Goal: Task Accomplishment & Management: Use online tool/utility

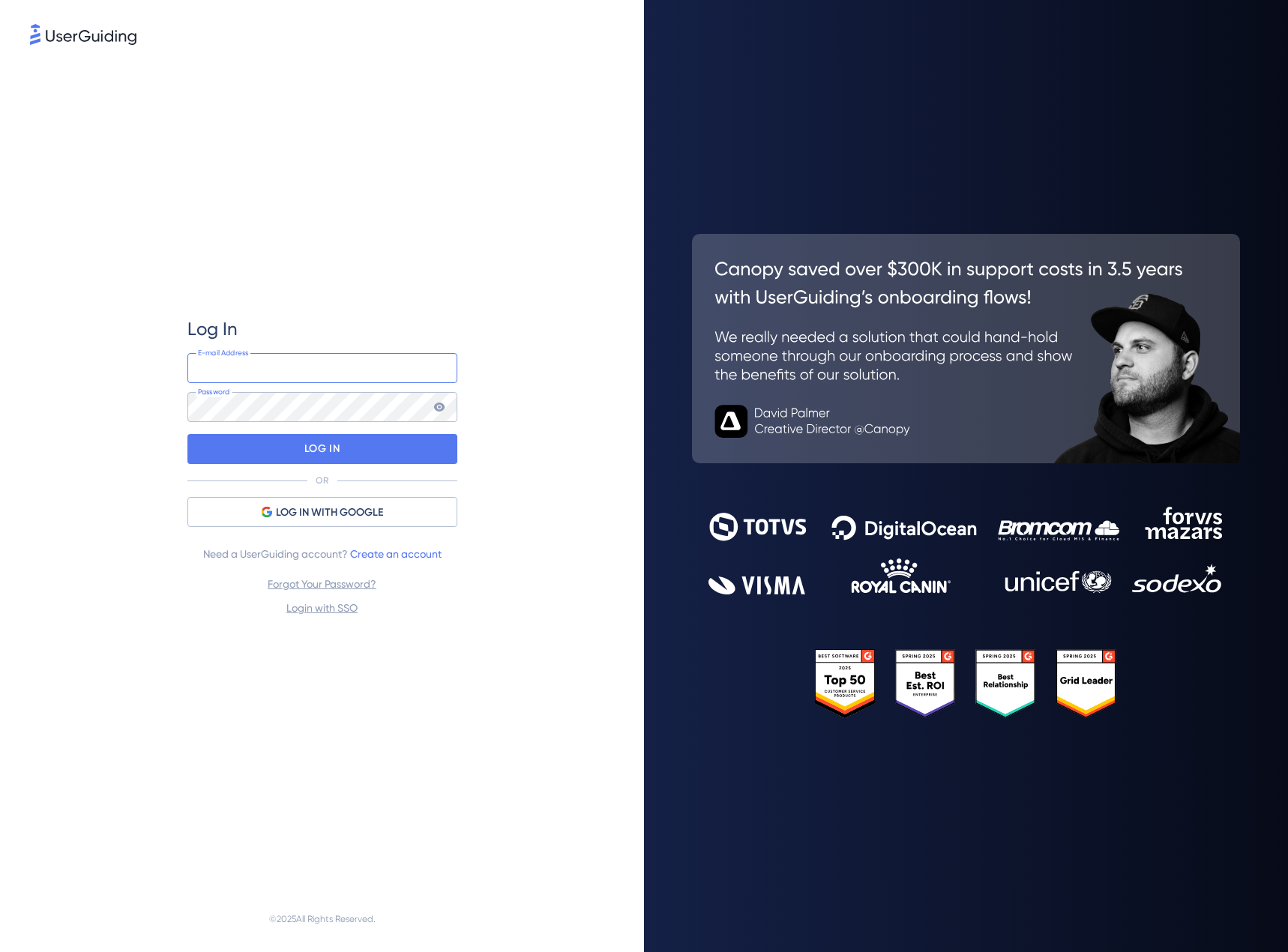
click at [398, 367] on input "email" at bounding box center [322, 368] width 270 height 30
type input "[PERSON_NAME][EMAIL_ADDRESS][PERSON_NAME][DOMAIN_NAME]"
click at [304, 449] on p "LOG IN" at bounding box center [322, 449] width 35 height 24
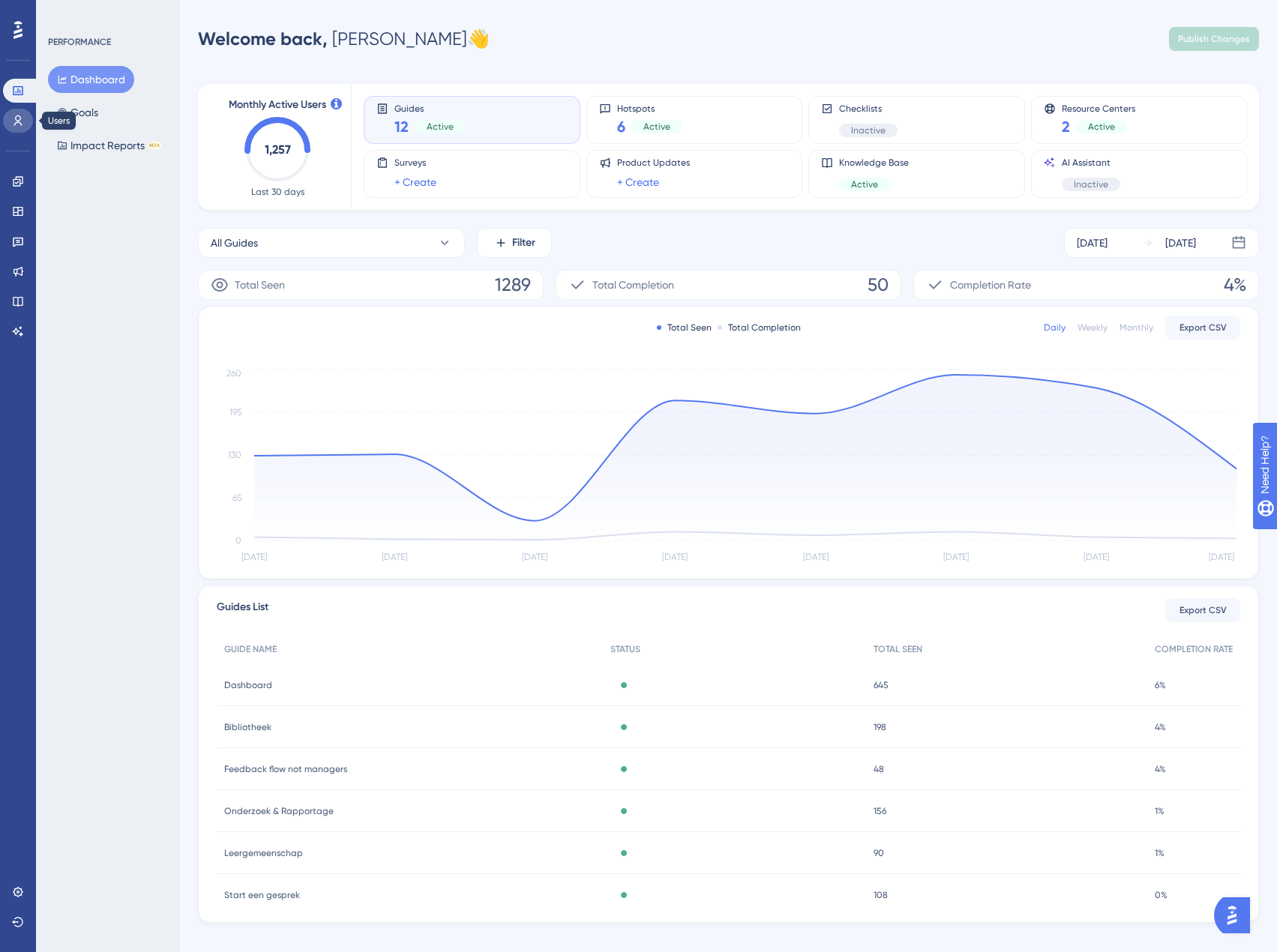
click at [16, 120] on icon at bounding box center [18, 121] width 12 height 12
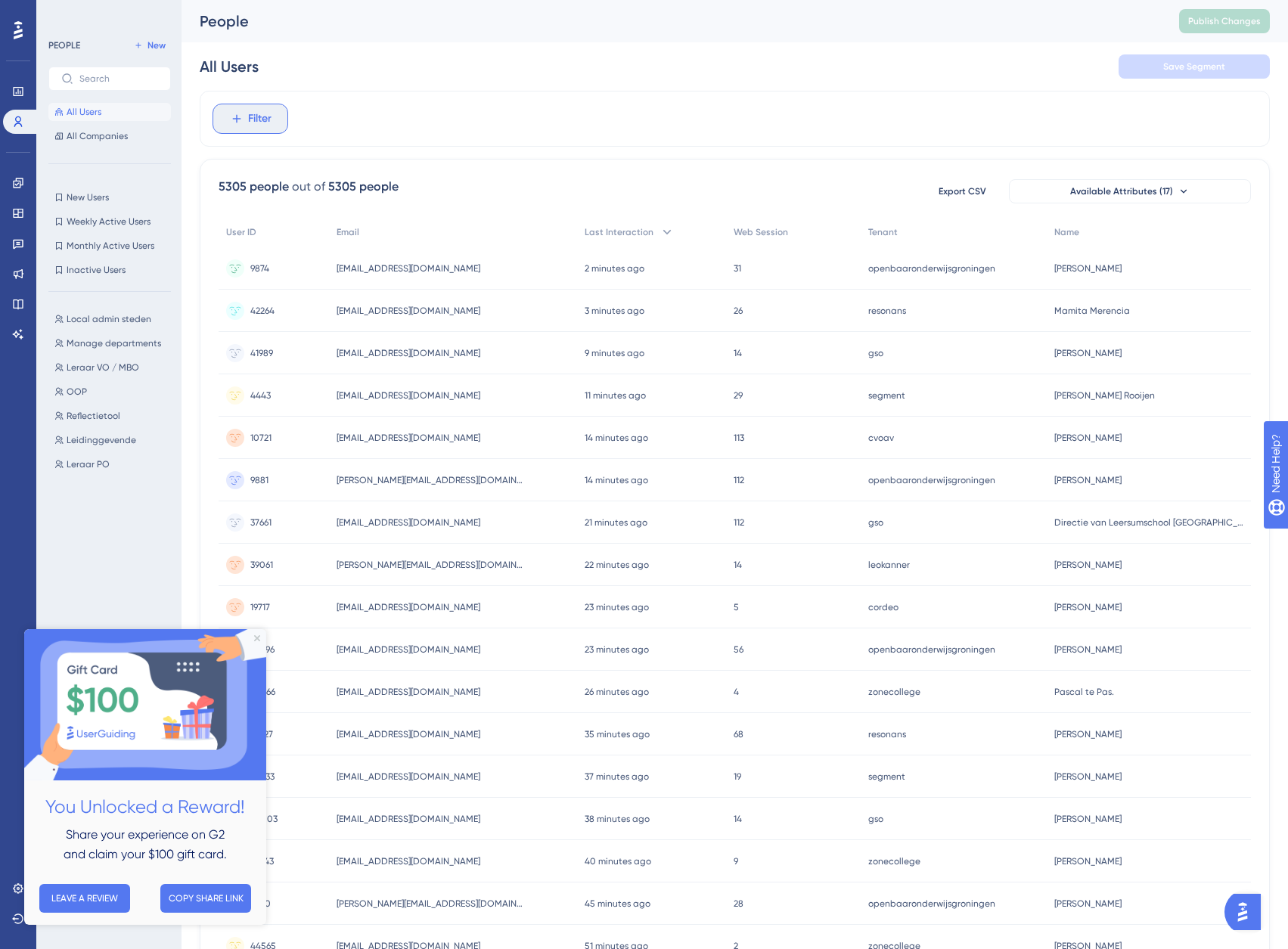
click at [264, 124] on span "Filter" at bounding box center [259, 118] width 24 height 18
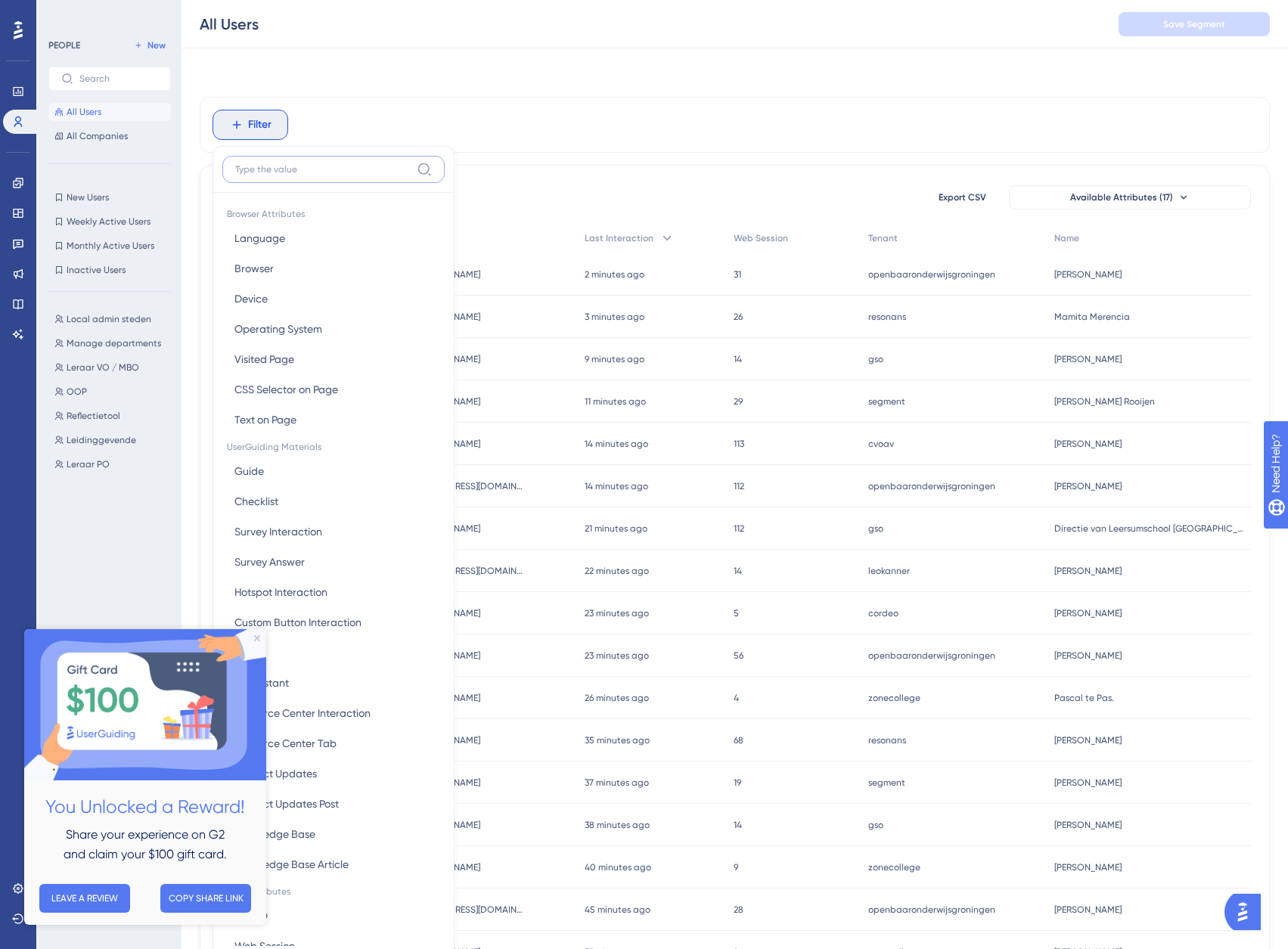
scroll to position [71, 0]
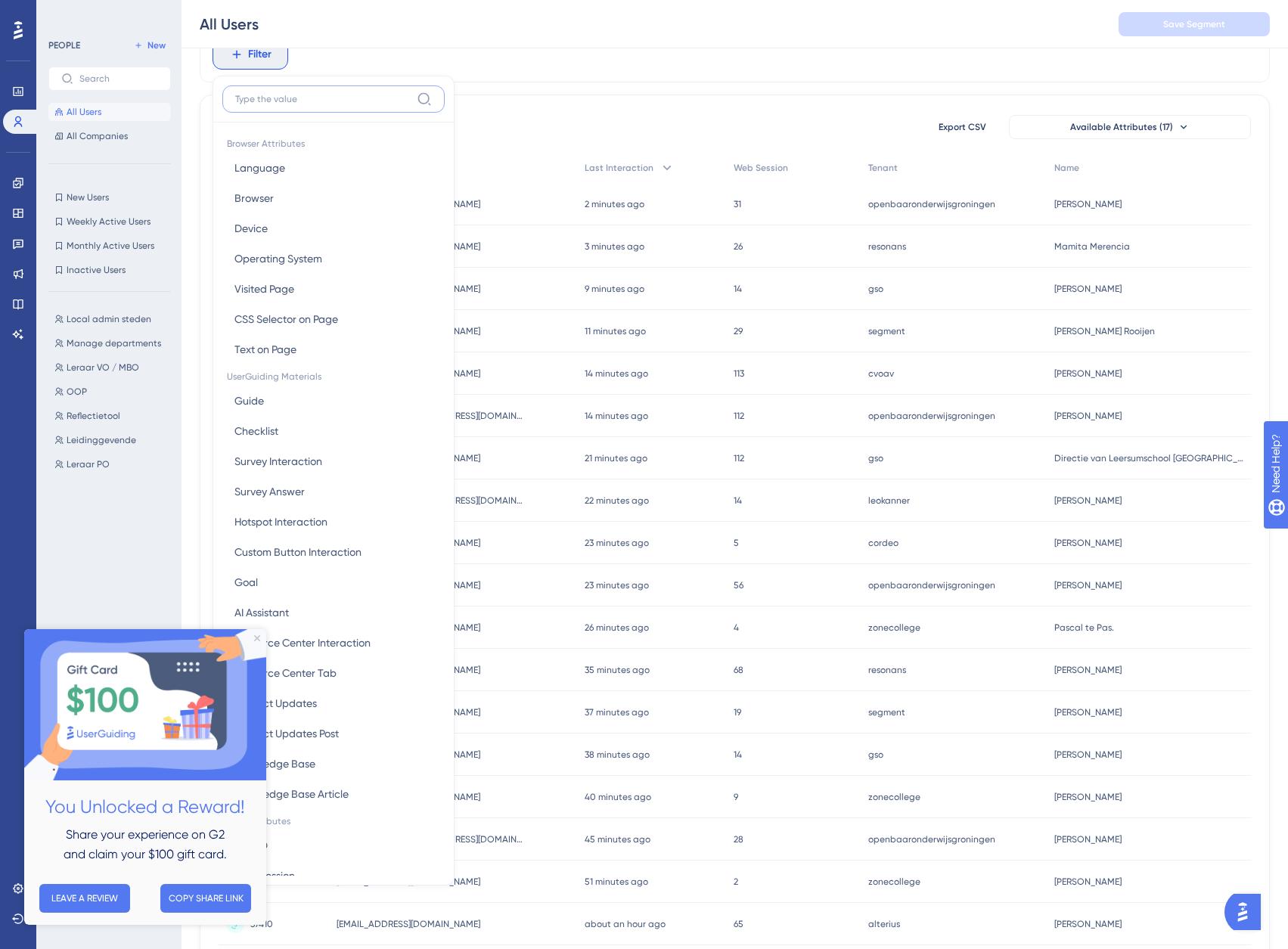
click at [281, 101] on input at bounding box center [323, 99] width 175 height 12
click at [261, 638] on img at bounding box center [145, 705] width 242 height 152
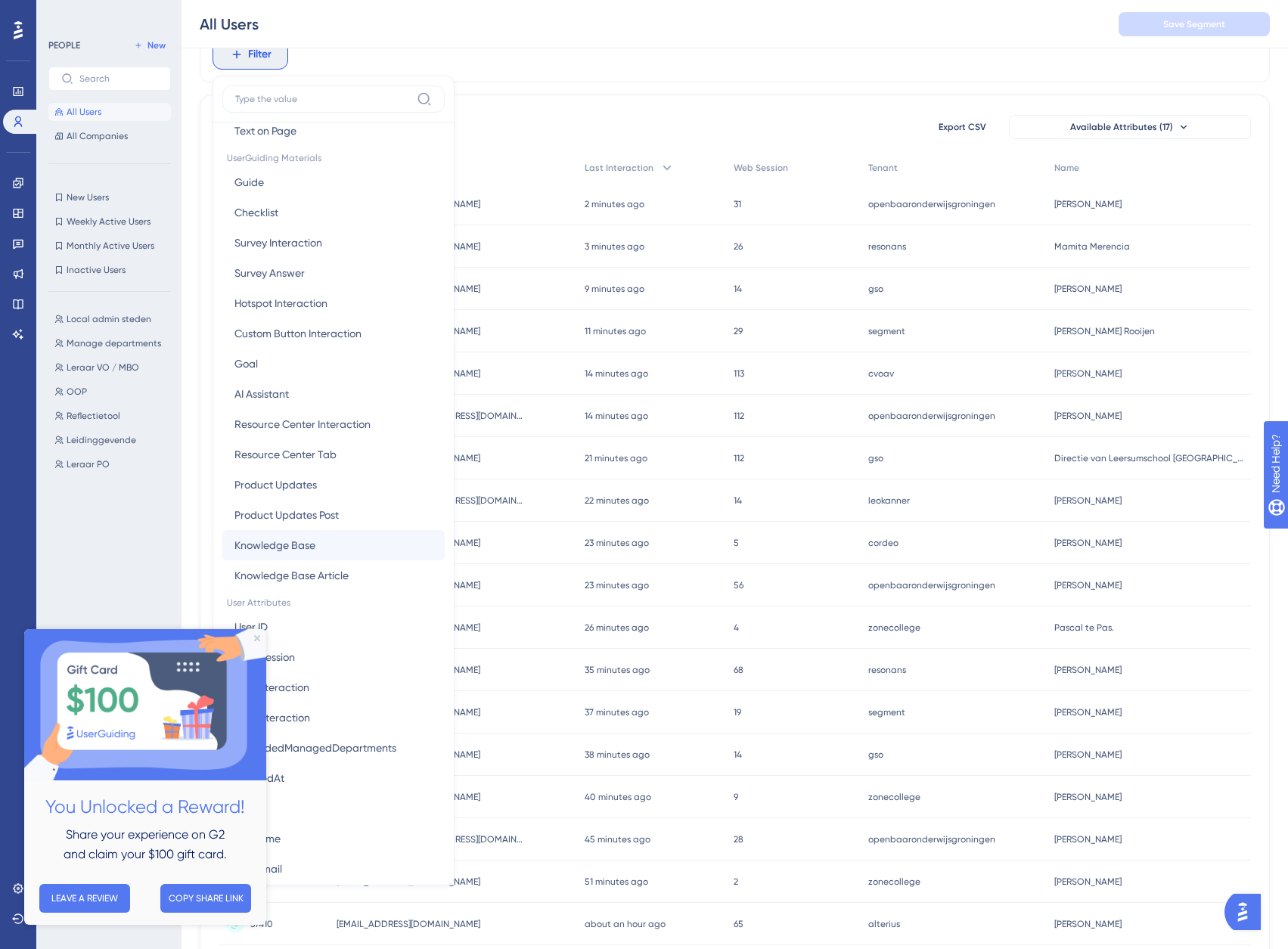
scroll to position [227, 0]
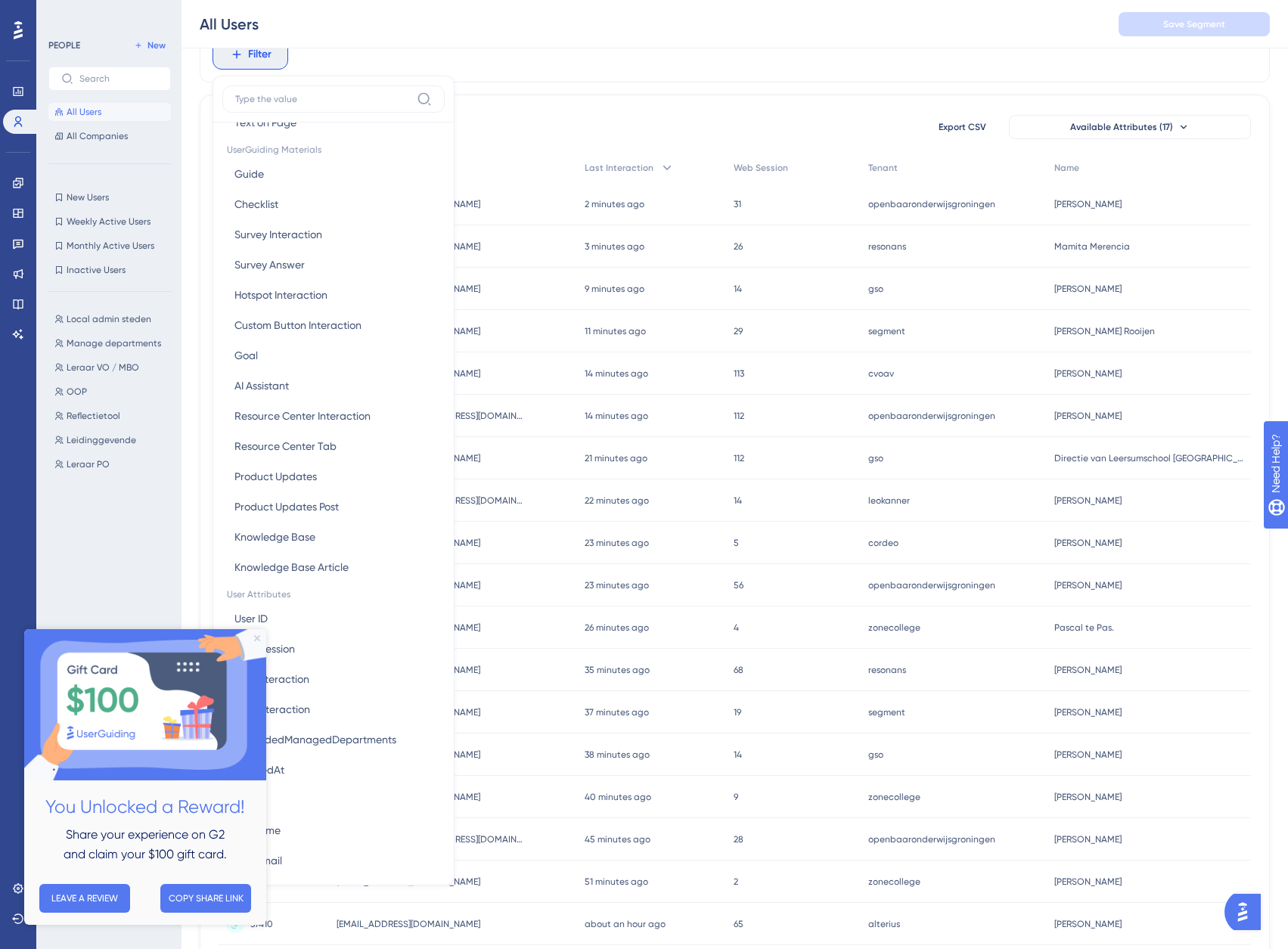
click at [258, 638] on icon "Close Preview" at bounding box center [257, 638] width 6 height 6
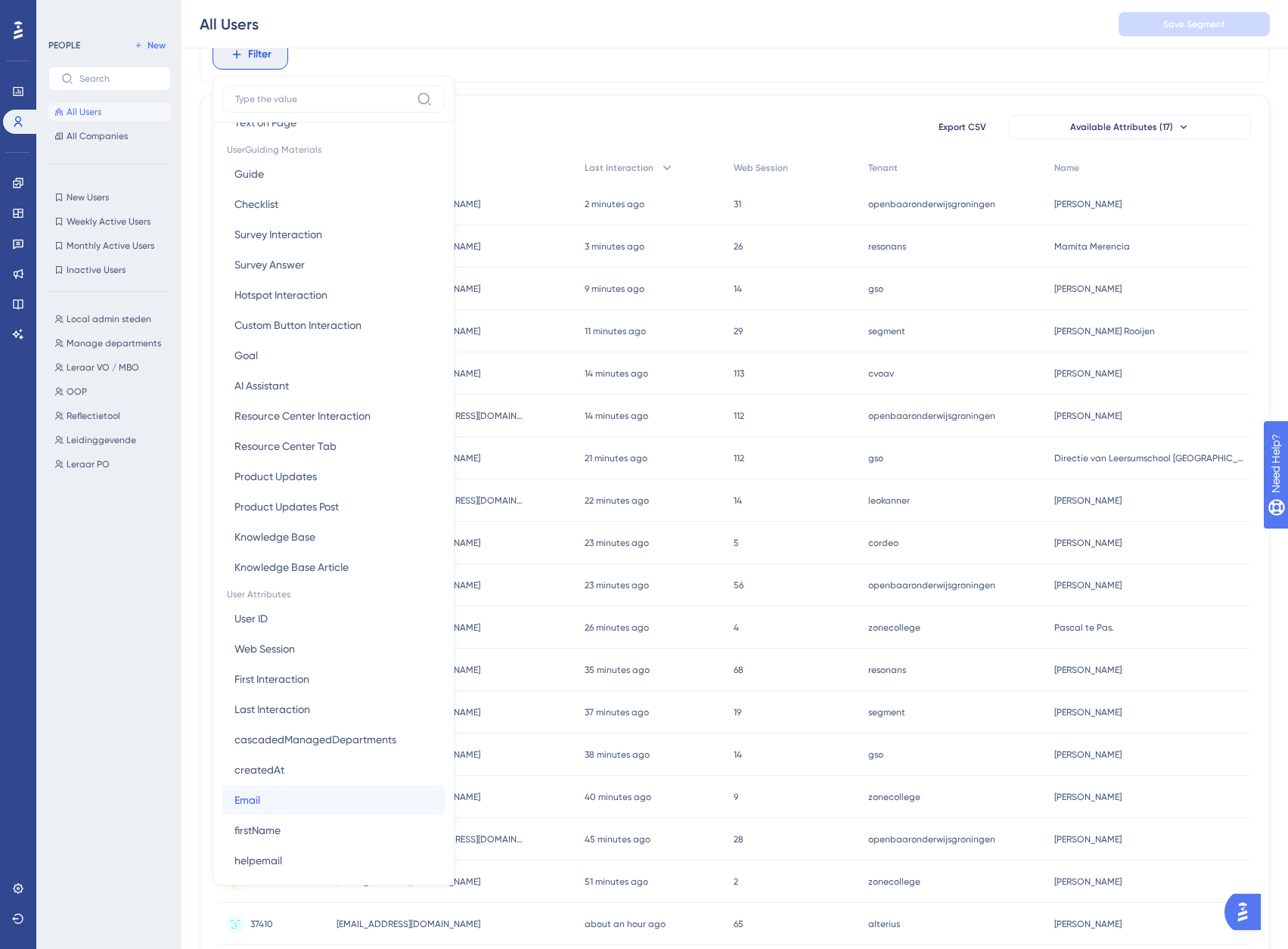
click at [258, 803] on span "Email" at bounding box center [247, 800] width 25 height 18
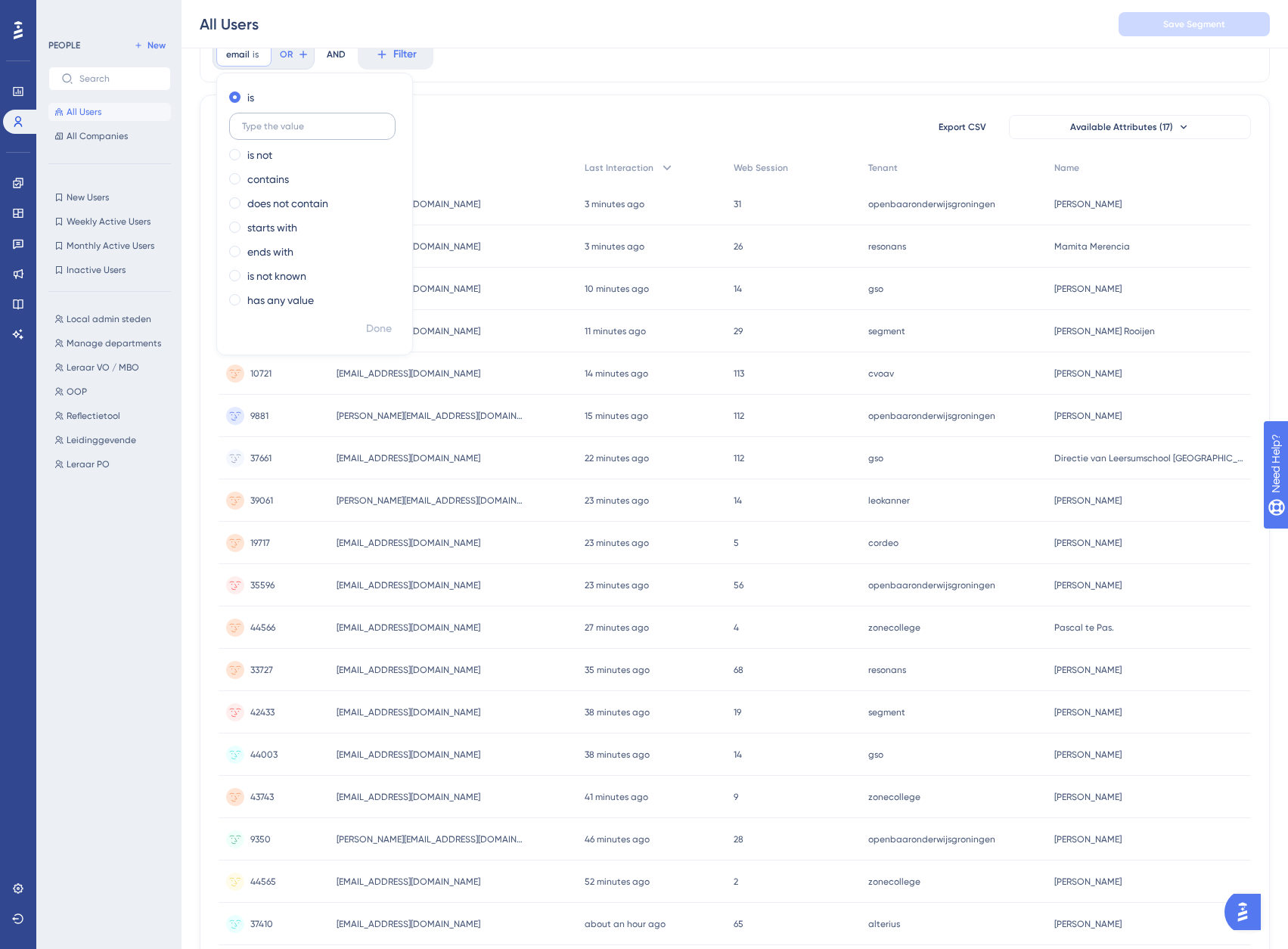
click at [270, 125] on input "text" at bounding box center [312, 125] width 140 height 10
type input "[PERSON_NAME]"
click at [274, 178] on label "contains" at bounding box center [268, 179] width 41 height 18
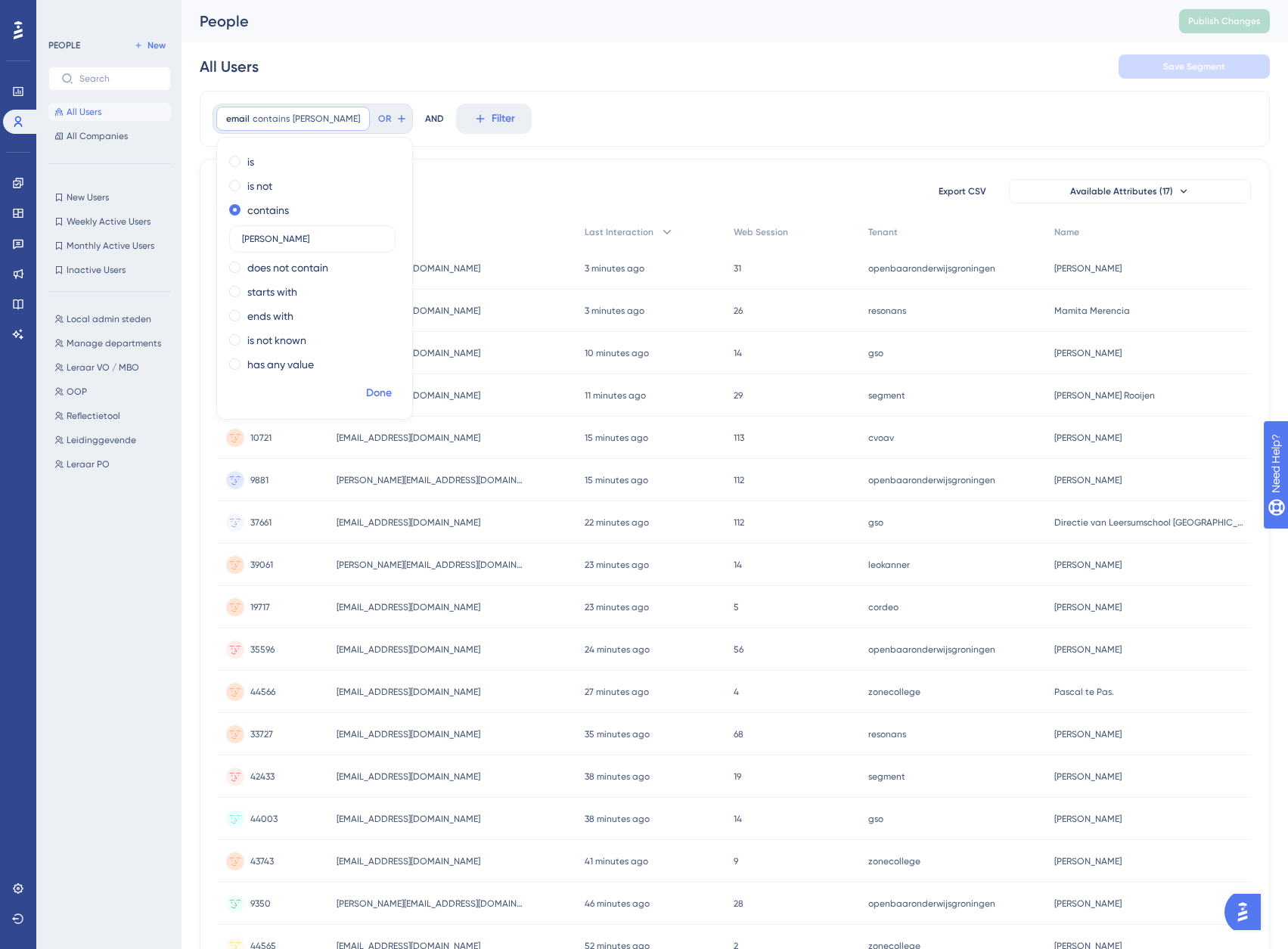
click at [383, 396] on span "Done" at bounding box center [379, 393] width 25 height 18
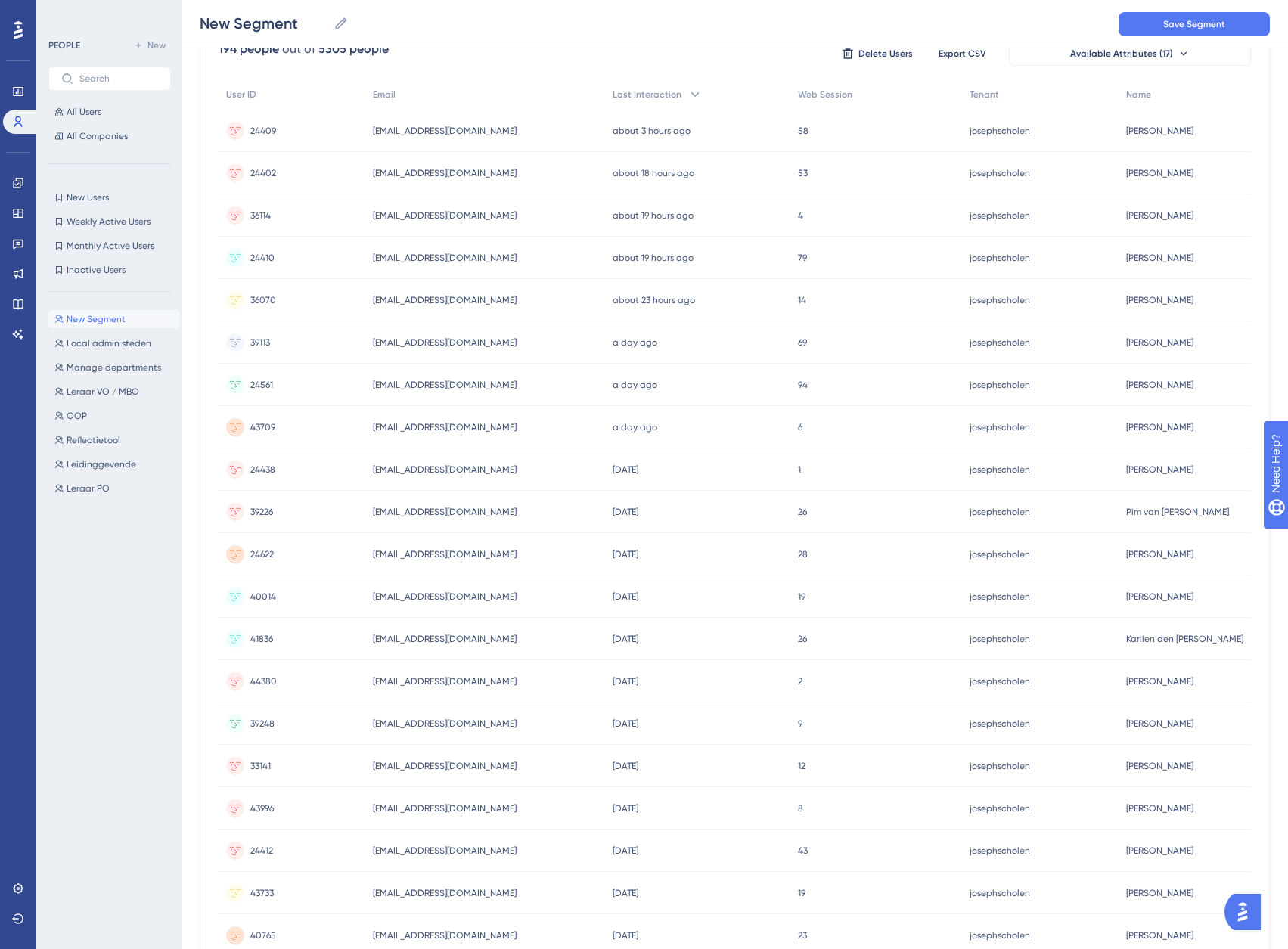
scroll to position [267, 0]
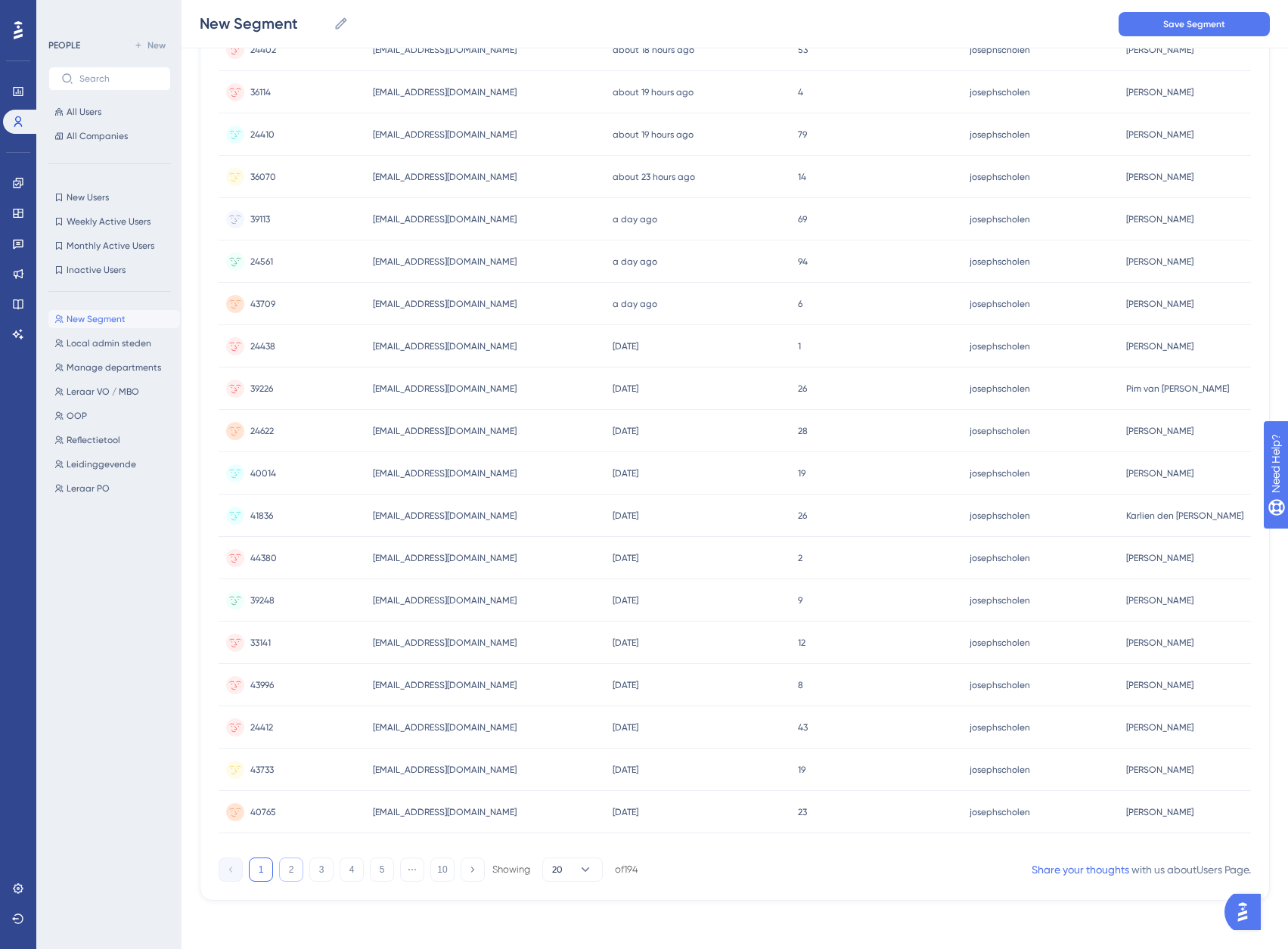
click at [292, 871] on button "2" at bounding box center [291, 870] width 24 height 25
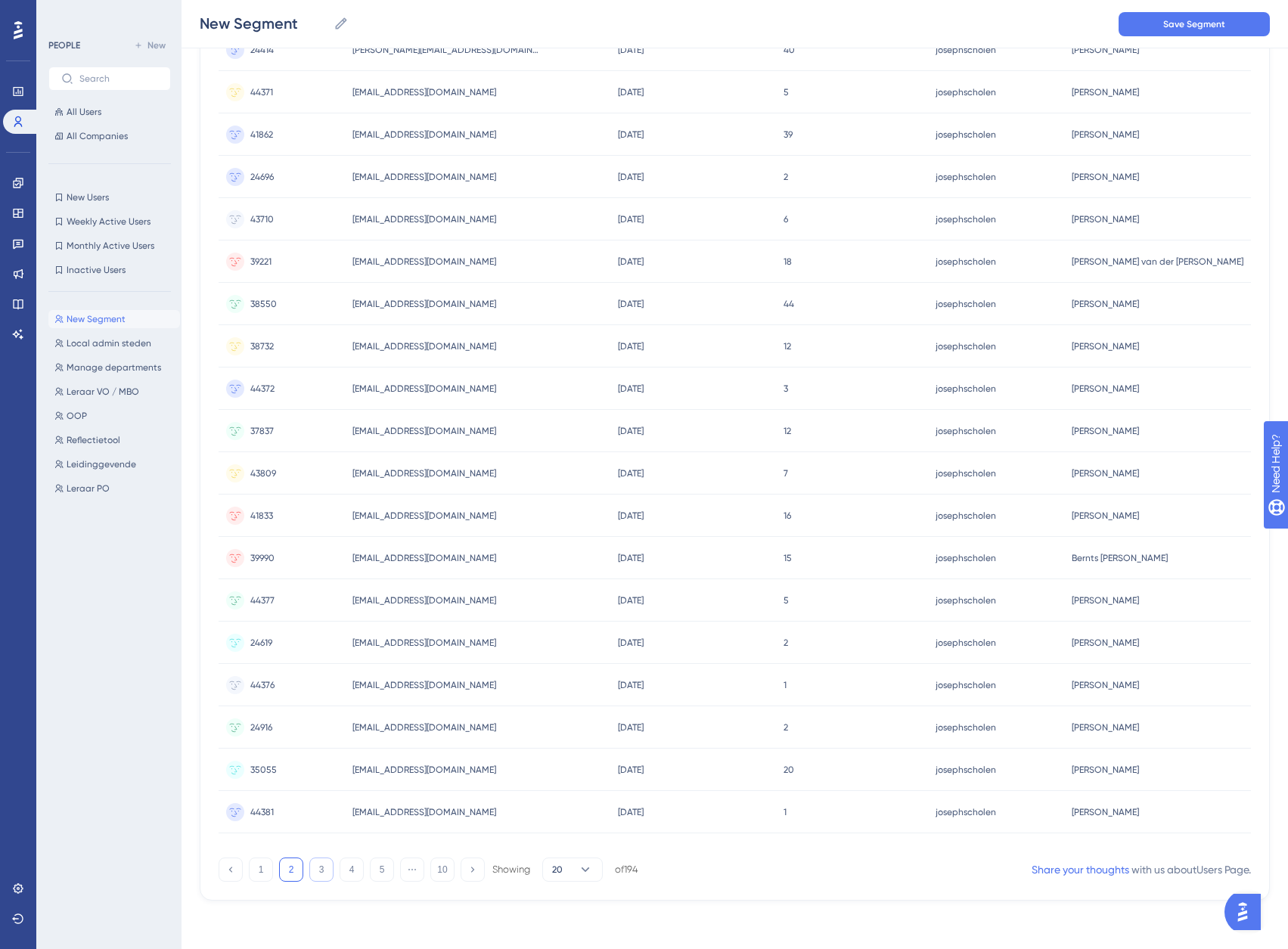
click at [316, 869] on button "3" at bounding box center [321, 870] width 24 height 25
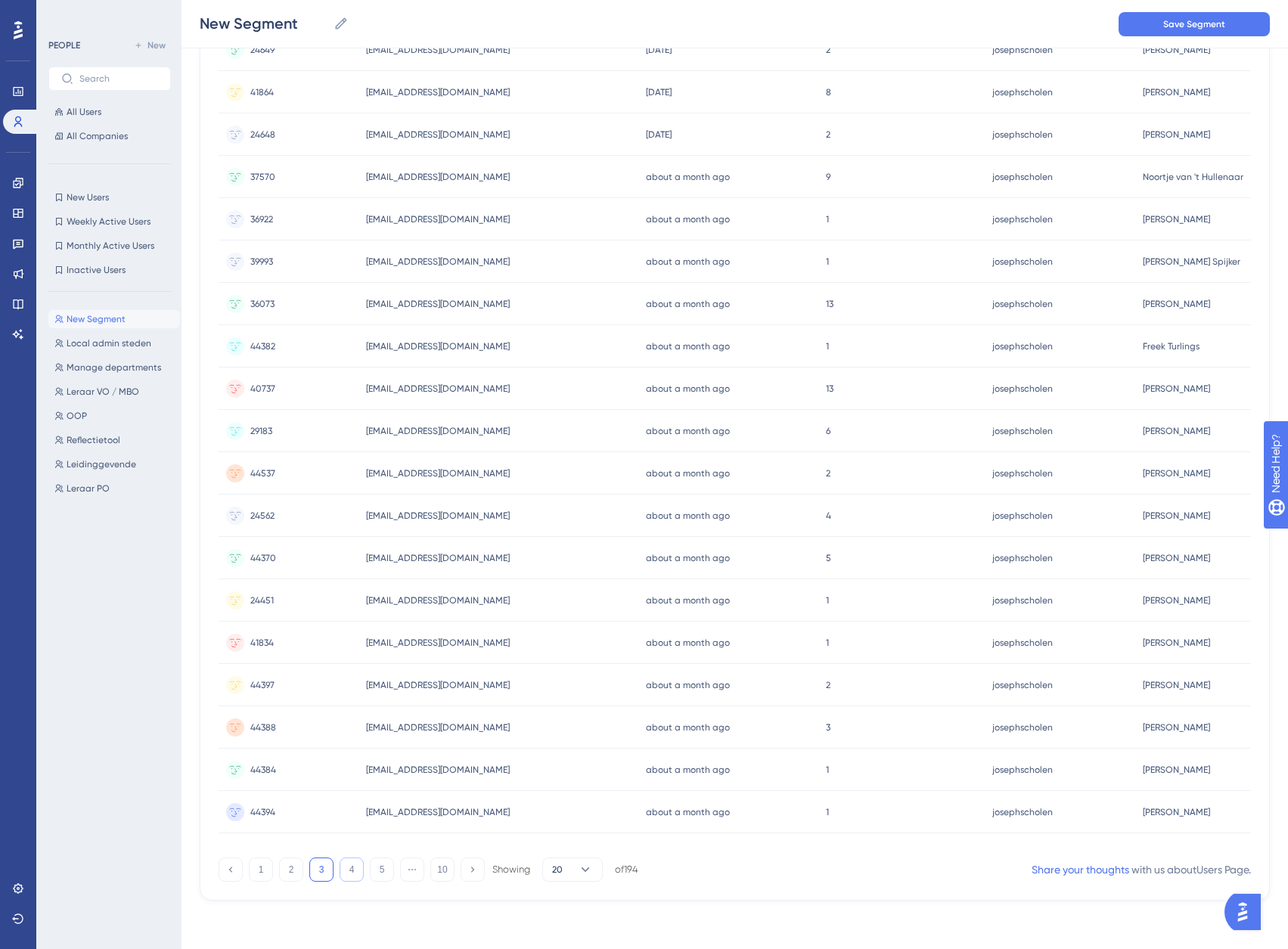
click at [347, 873] on button "4" at bounding box center [351, 870] width 24 height 25
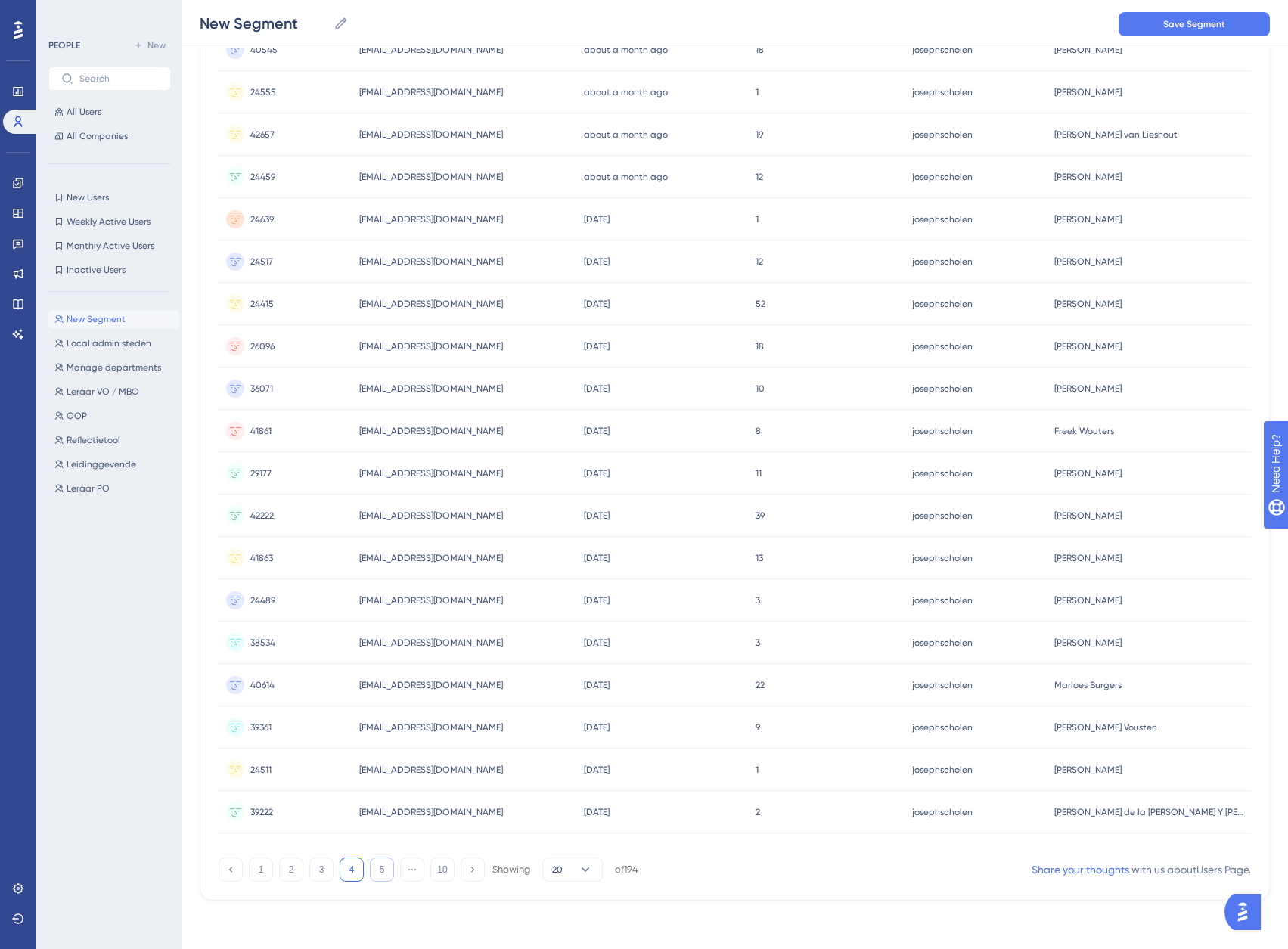
click at [382, 875] on button "5" at bounding box center [383, 870] width 24 height 25
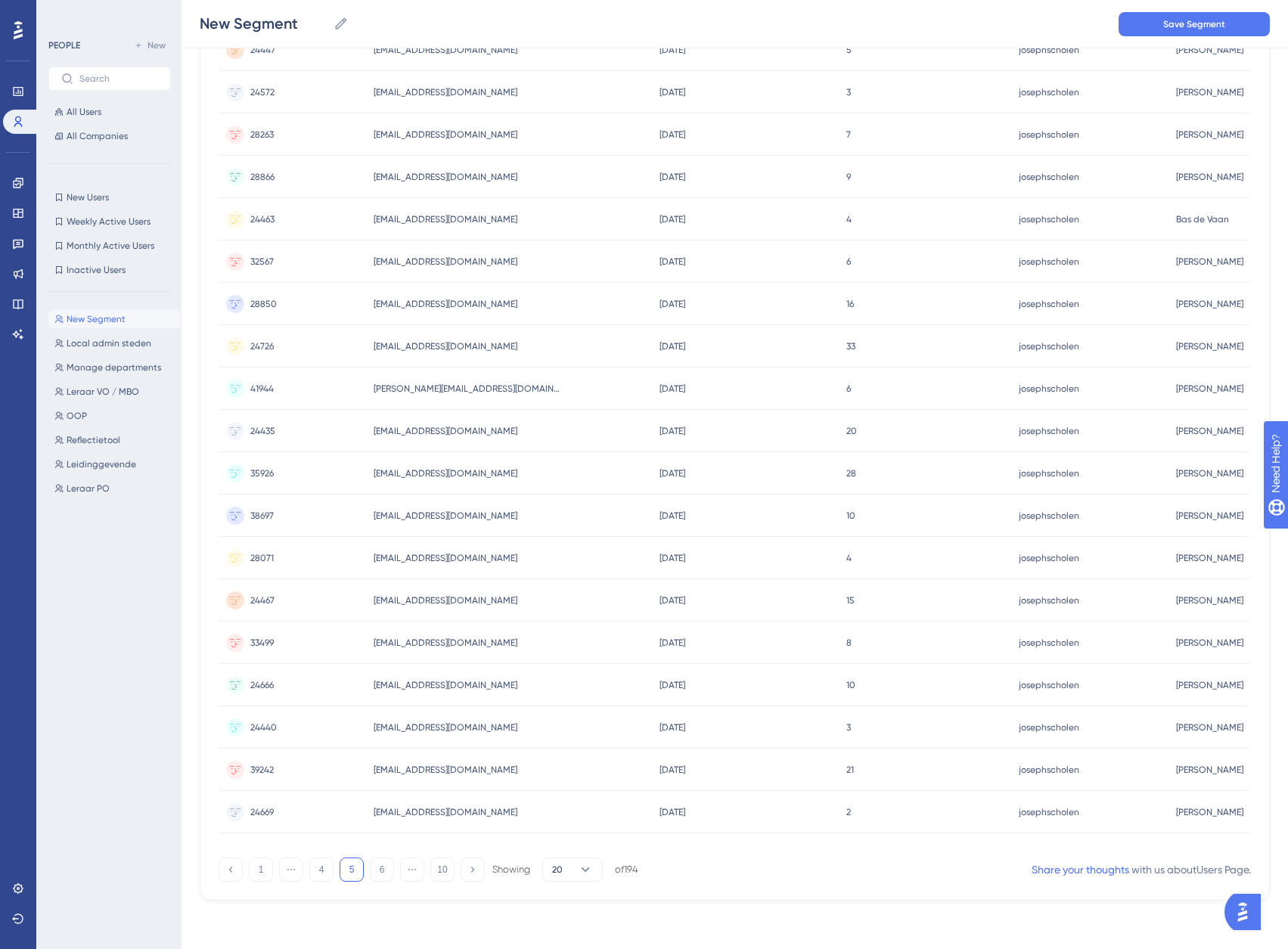
click at [351, 872] on button "5" at bounding box center [351, 870] width 24 height 25
click at [351, 864] on button "5" at bounding box center [351, 870] width 24 height 25
click at [319, 869] on button "4" at bounding box center [321, 870] width 24 height 25
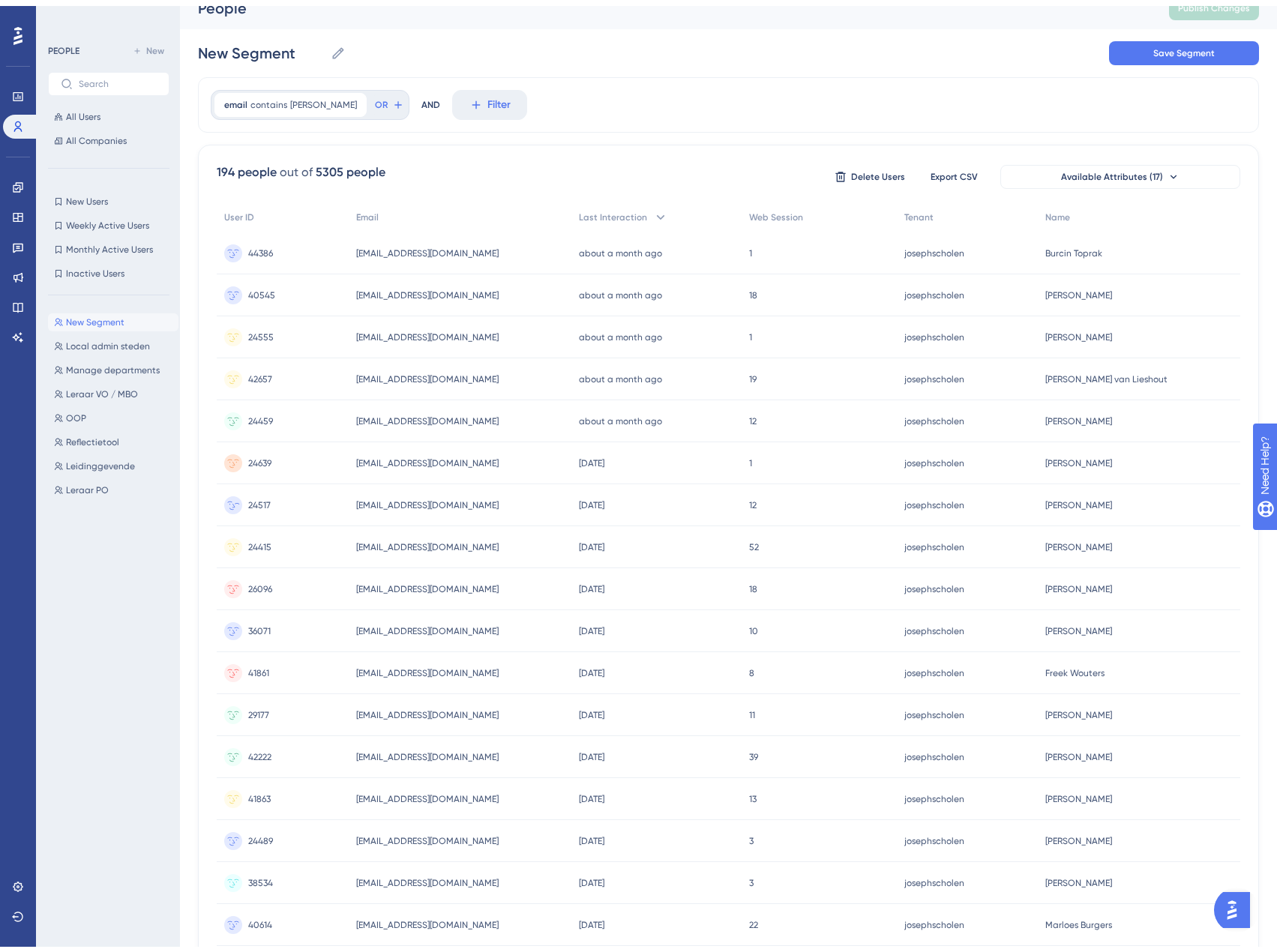
scroll to position [0, 0]
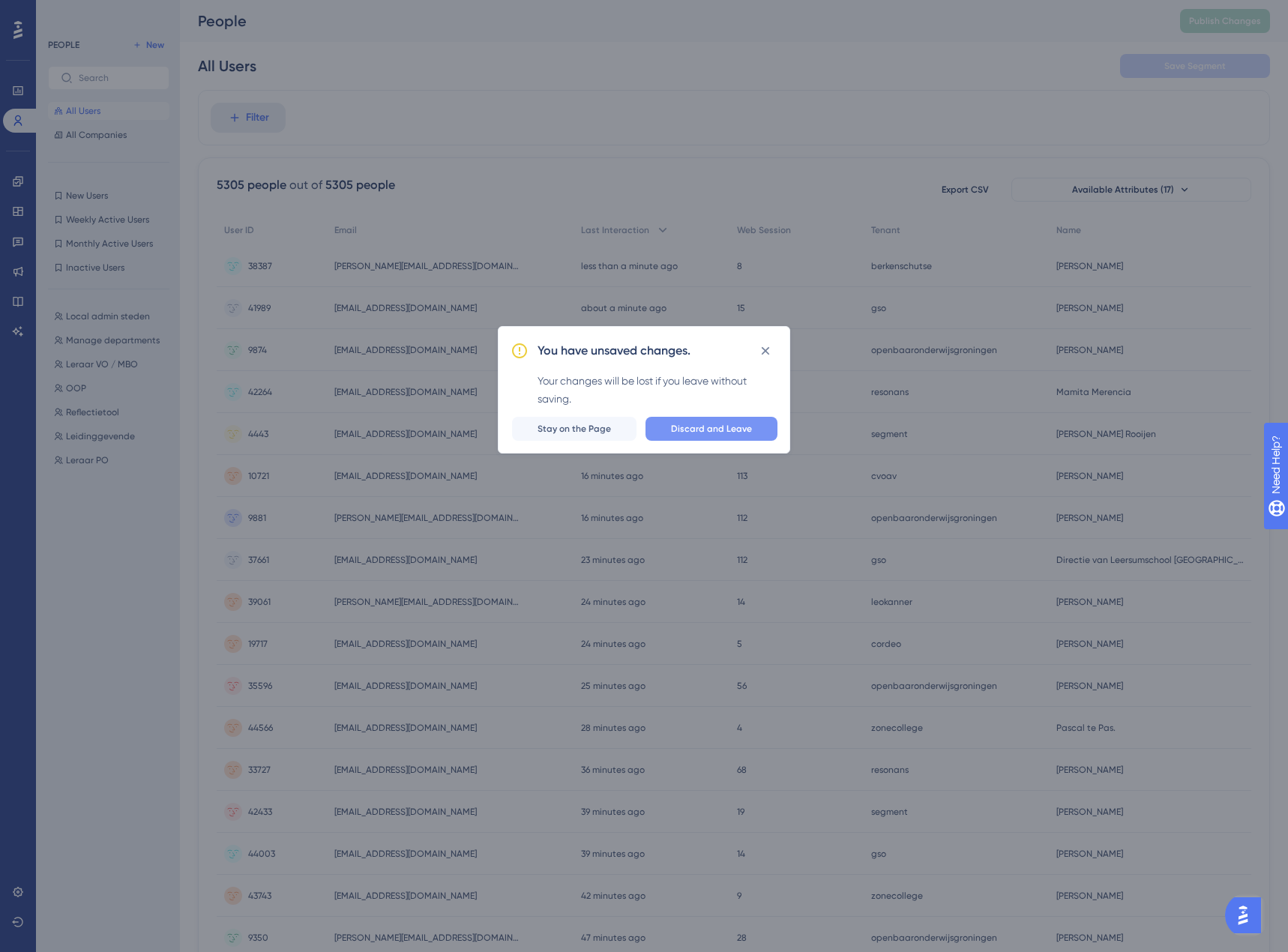
click at [719, 430] on span "Discard and Leave" at bounding box center [711, 429] width 81 height 12
